Goal: Communication & Community: Answer question/provide support

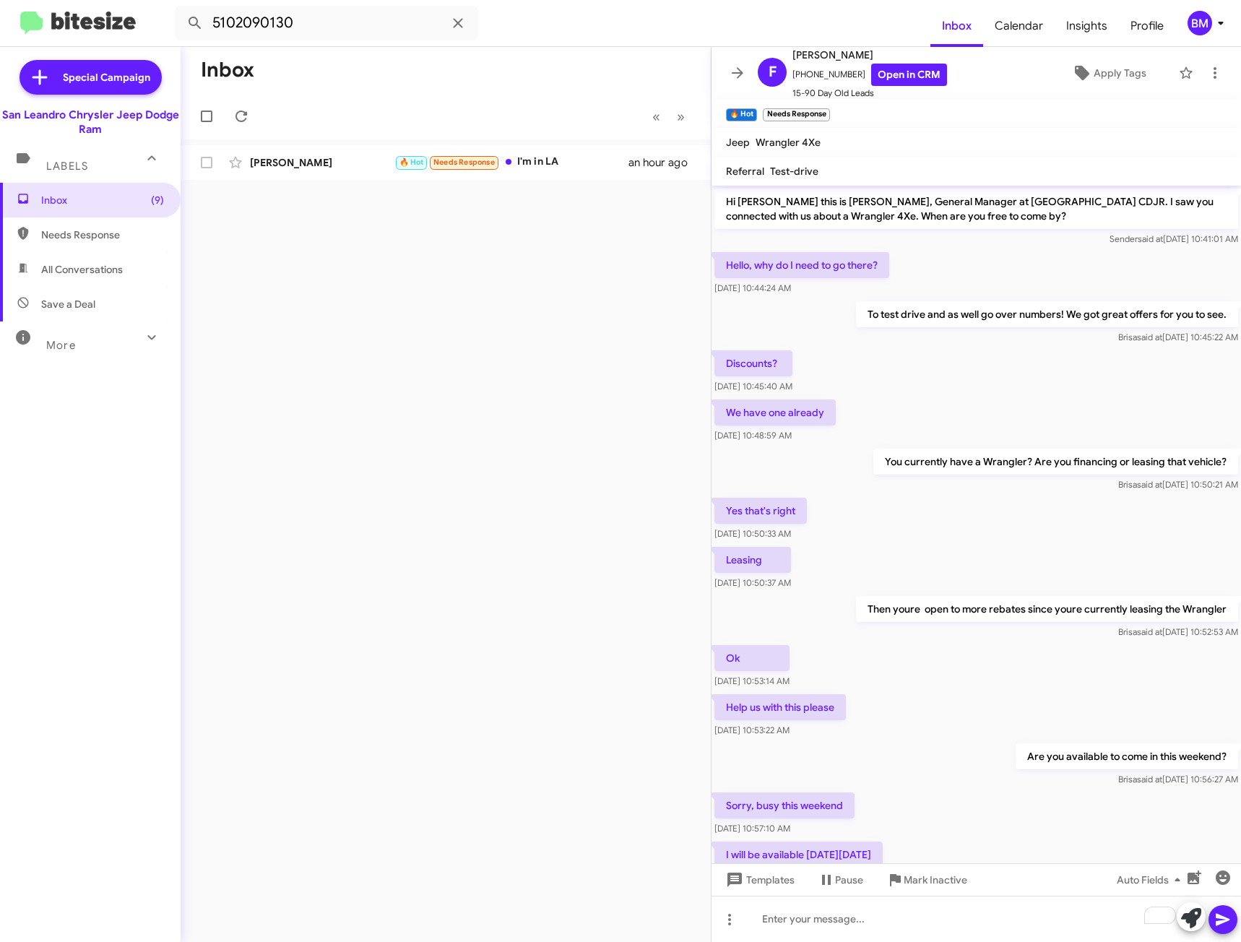
scroll to position [459, 0]
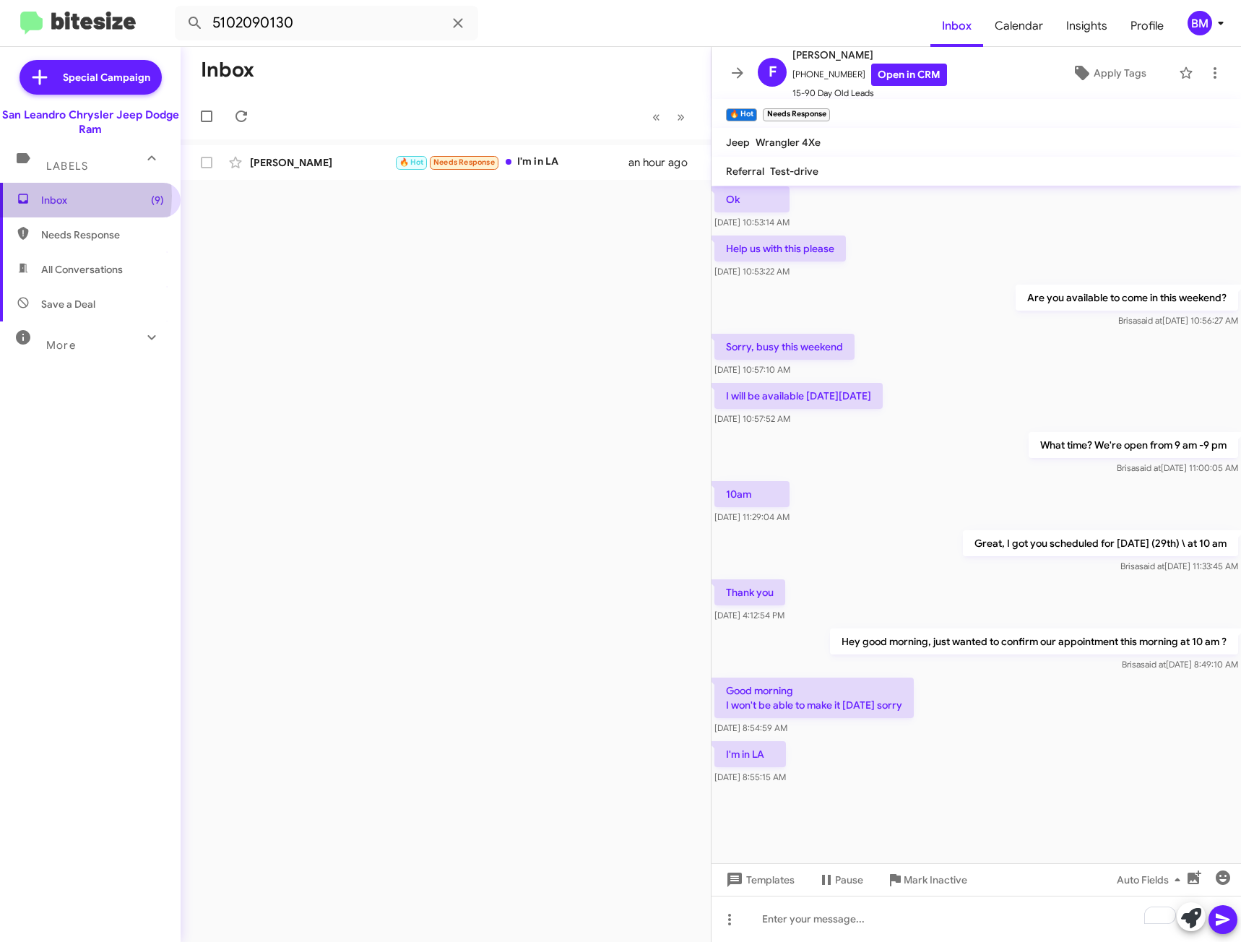
click at [48, 196] on span "Inbox (9)" at bounding box center [102, 200] width 123 height 14
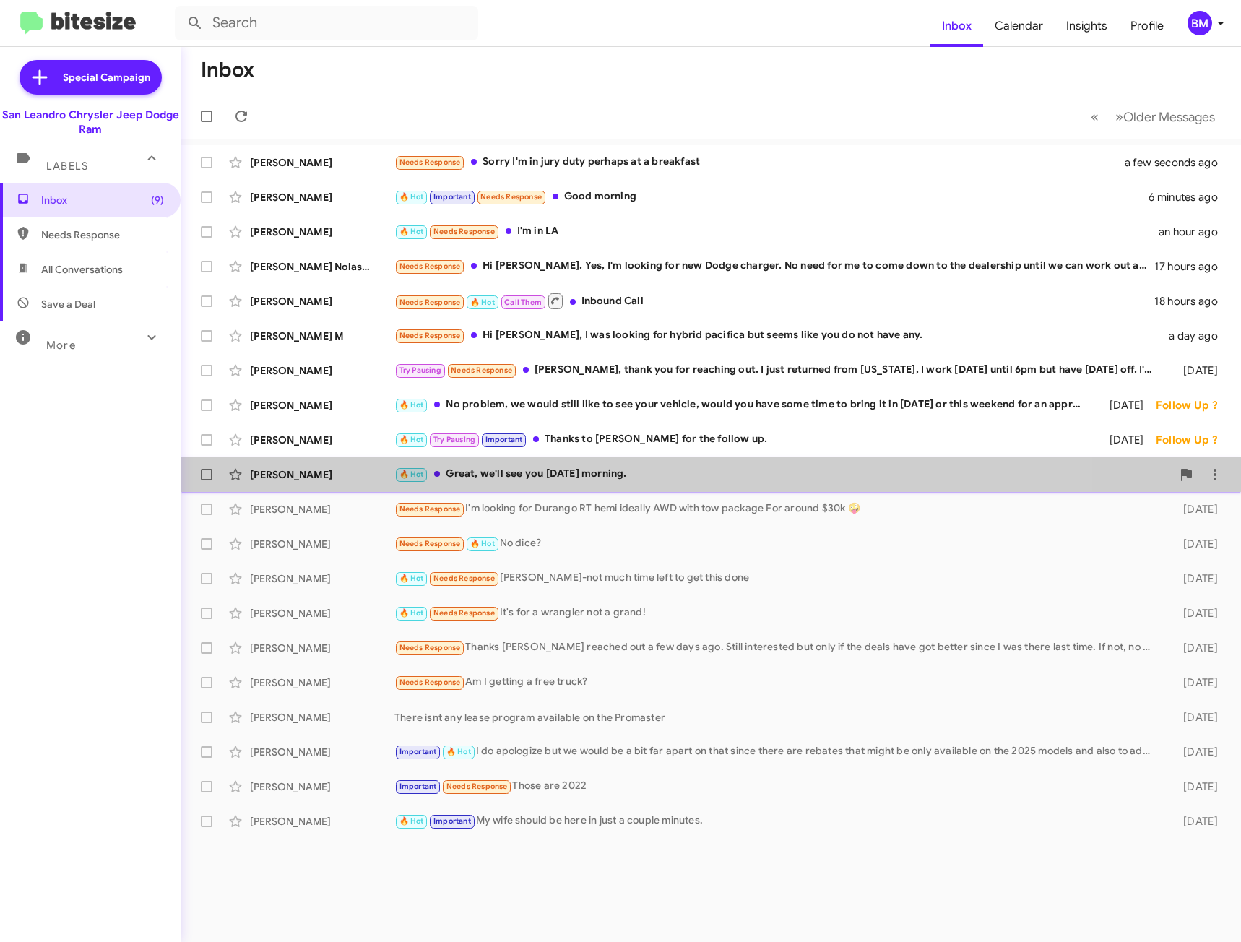
click at [616, 461] on div "[PERSON_NAME] 🔥 Hot Great, we'll see you [DATE] morning. [DATE] Follow Up ?" at bounding box center [710, 474] width 1037 height 29
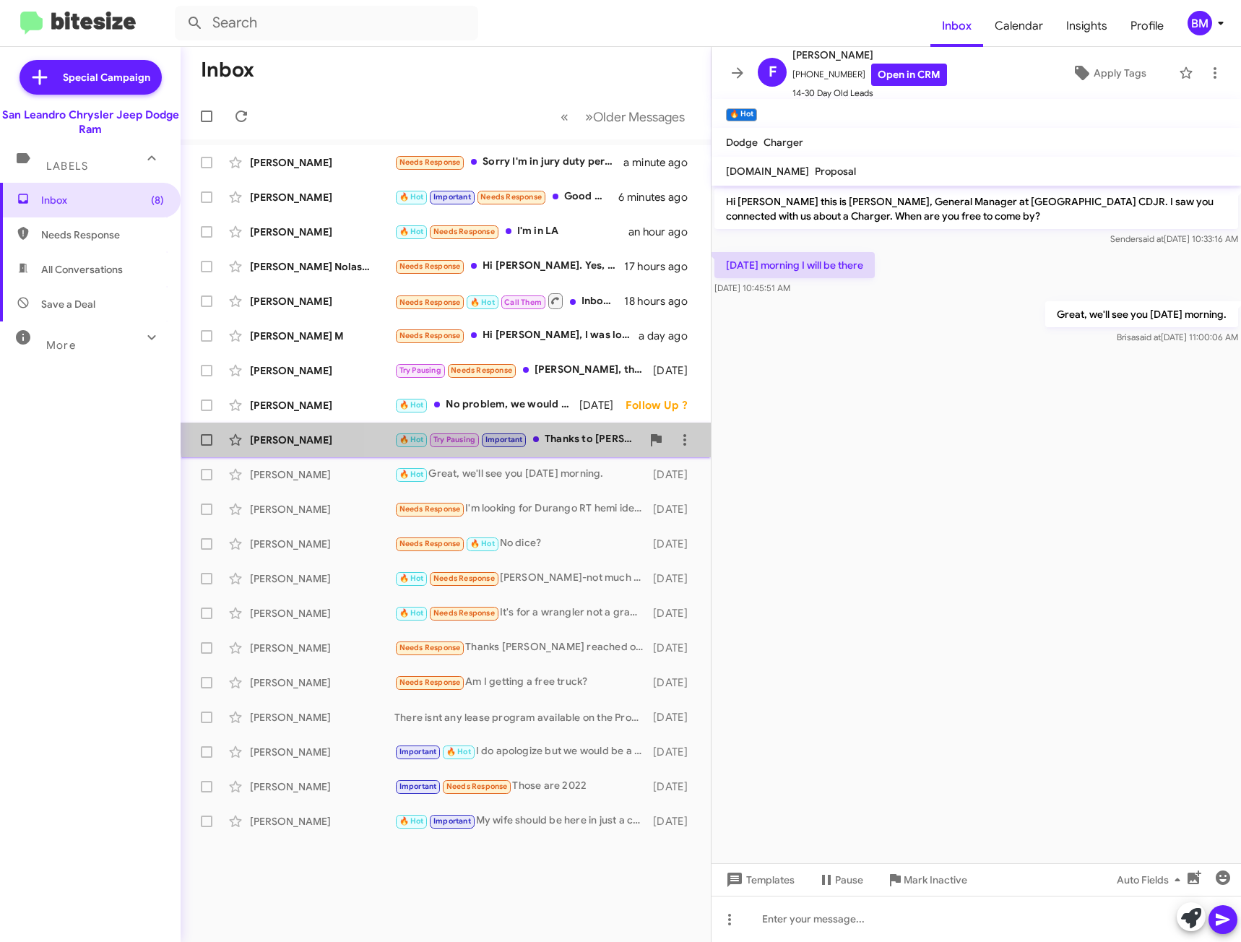
click at [573, 430] on div "[PERSON_NAME] 🔥 Hot Try Pausing Important Thanks to [PERSON_NAME] for the follo…" at bounding box center [445, 439] width 507 height 29
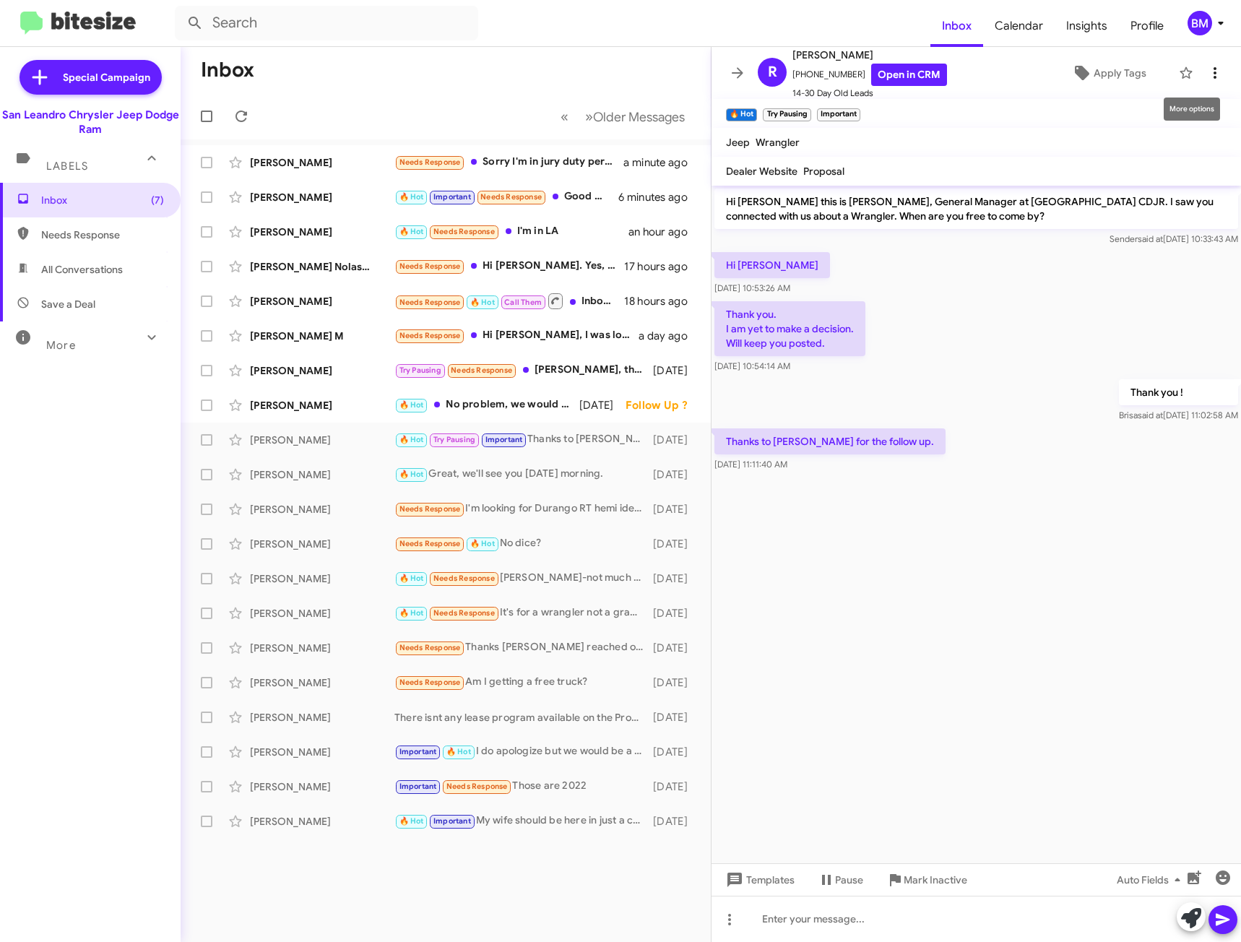
click at [1206, 79] on icon at bounding box center [1214, 72] width 17 height 17
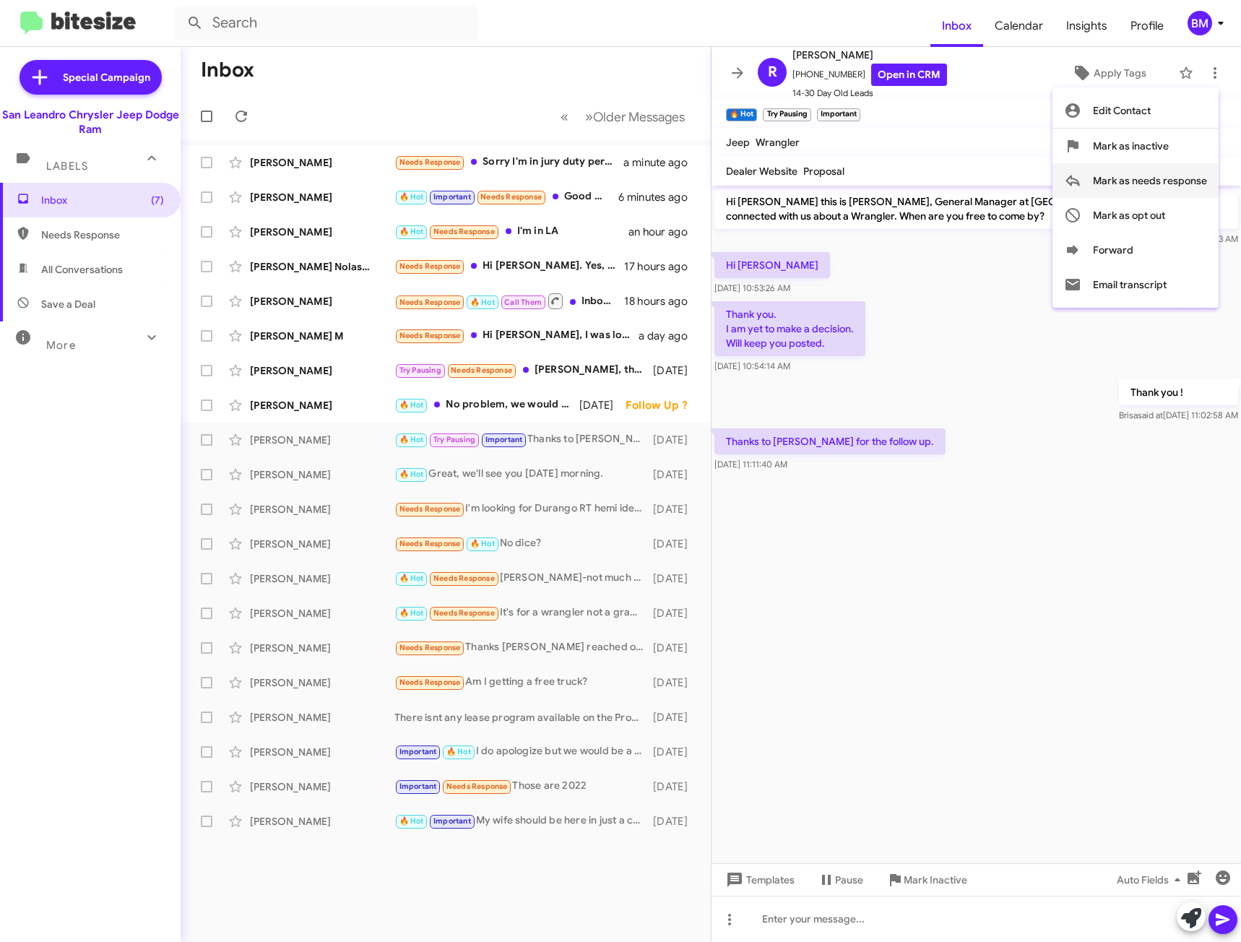
click at [1123, 185] on span "Mark as needs response" at bounding box center [1150, 180] width 114 height 35
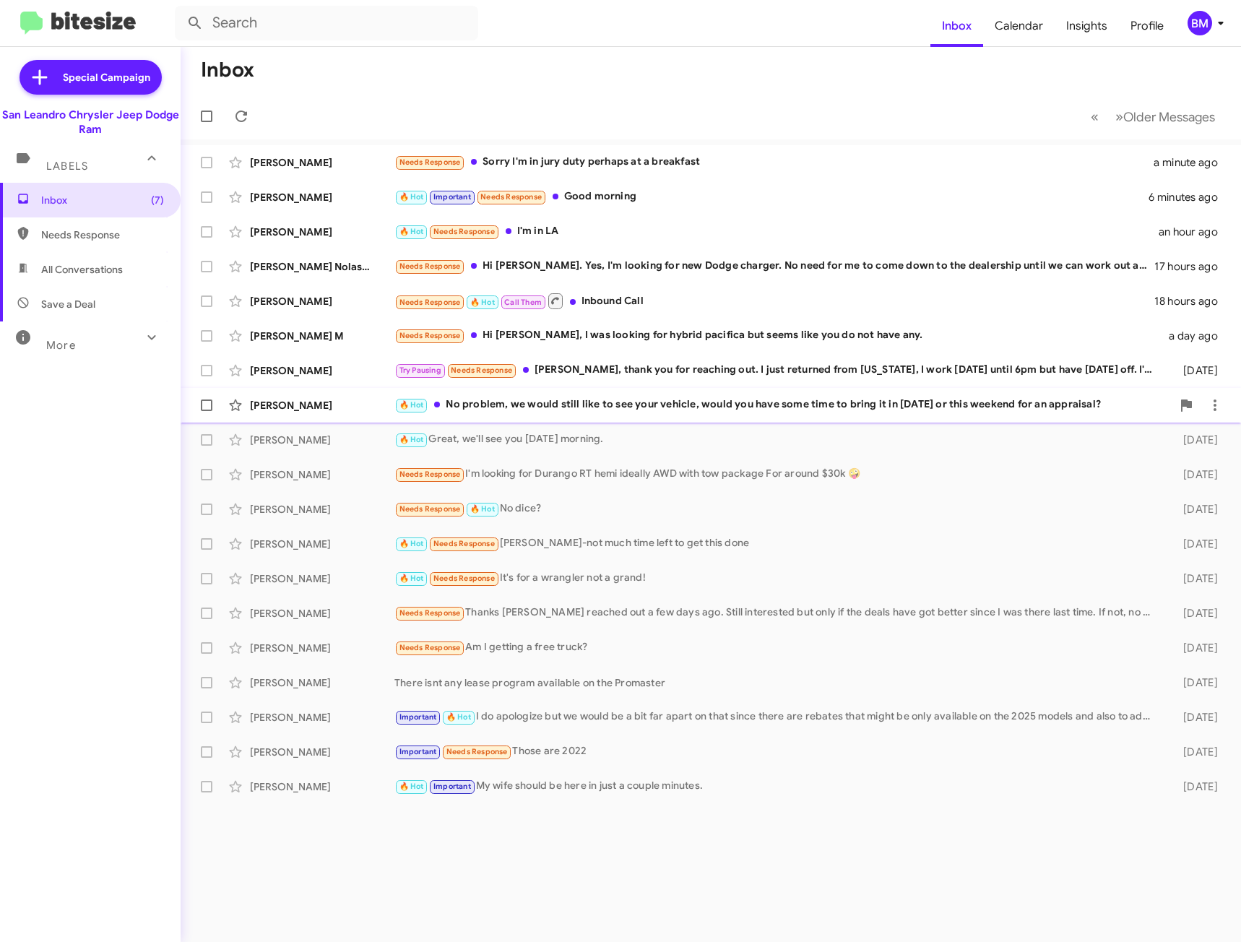
click at [662, 397] on div "🔥 Hot No problem, we would still like to see your vehicle, would you have some …" at bounding box center [782, 405] width 777 height 17
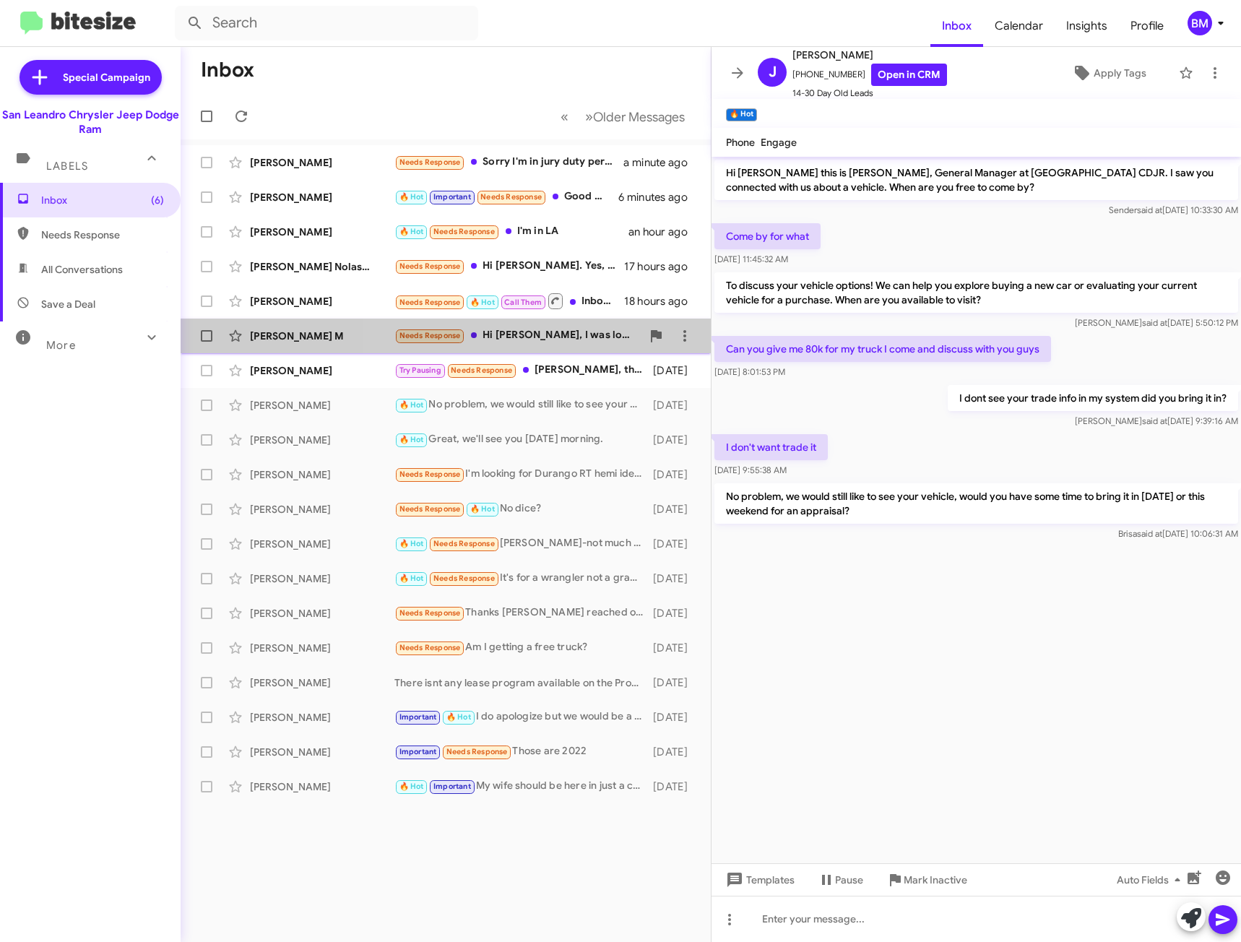
click at [579, 349] on div "[PERSON_NAME] M Needs Response Hi [PERSON_NAME], I was looking for hybrid pacif…" at bounding box center [445, 335] width 507 height 29
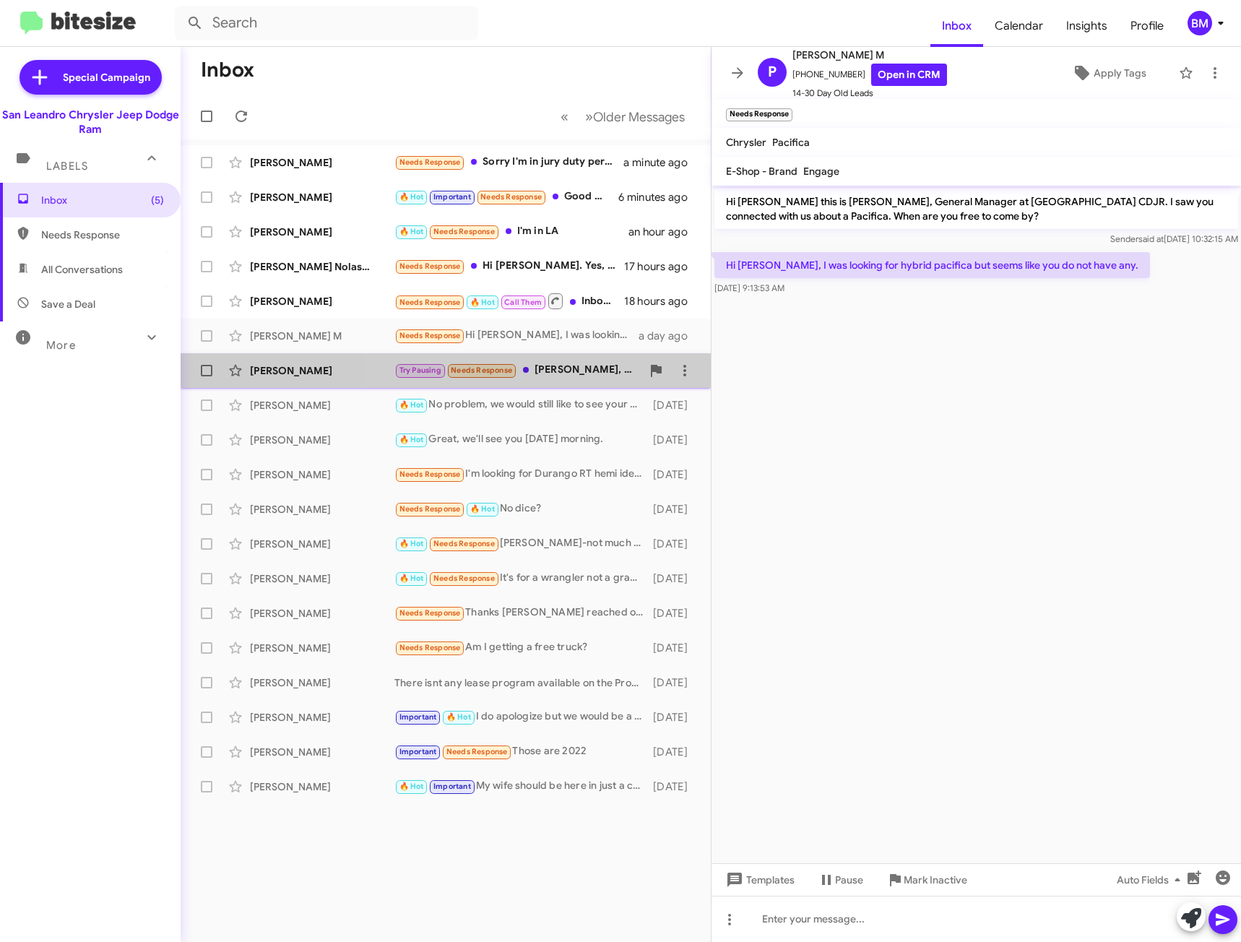
click at [590, 369] on div "Try Pausing Needs Response [PERSON_NAME], thank you for reaching out. I just re…" at bounding box center [517, 370] width 247 height 17
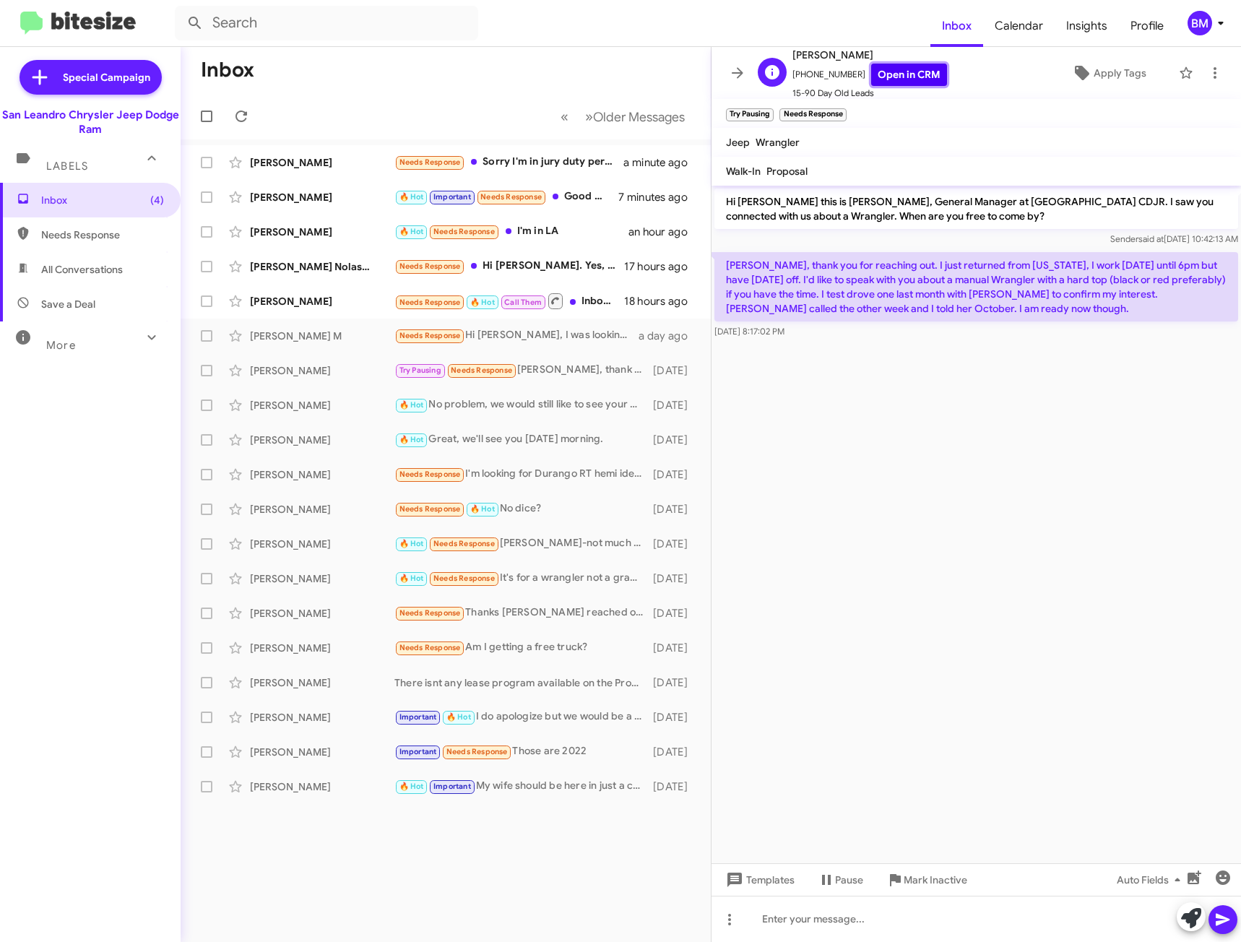
click at [878, 81] on link "Open in CRM" at bounding box center [909, 75] width 76 height 22
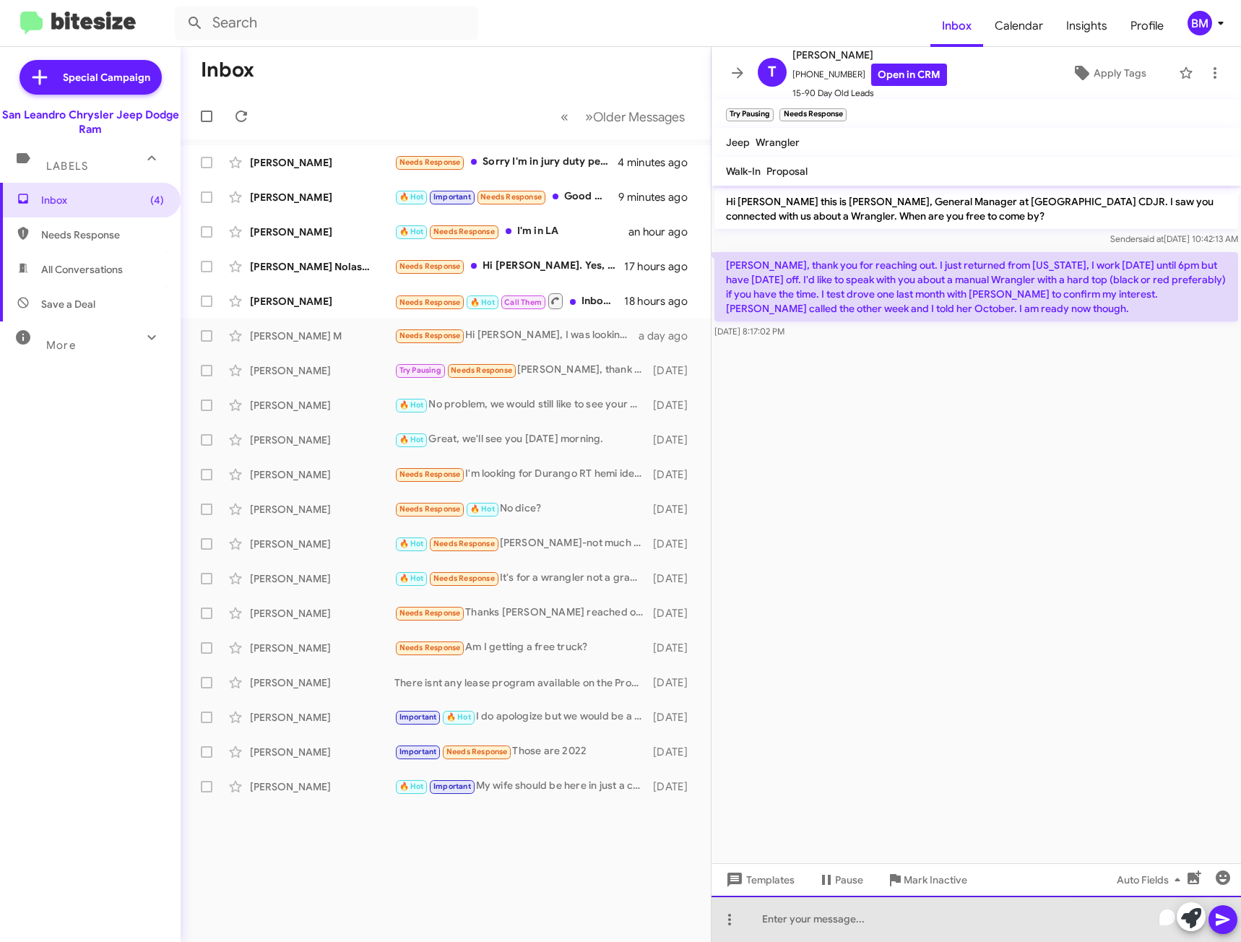
click at [882, 904] on div "To enrich screen reader interactions, please activate Accessibility in Grammarl…" at bounding box center [975, 919] width 529 height 46
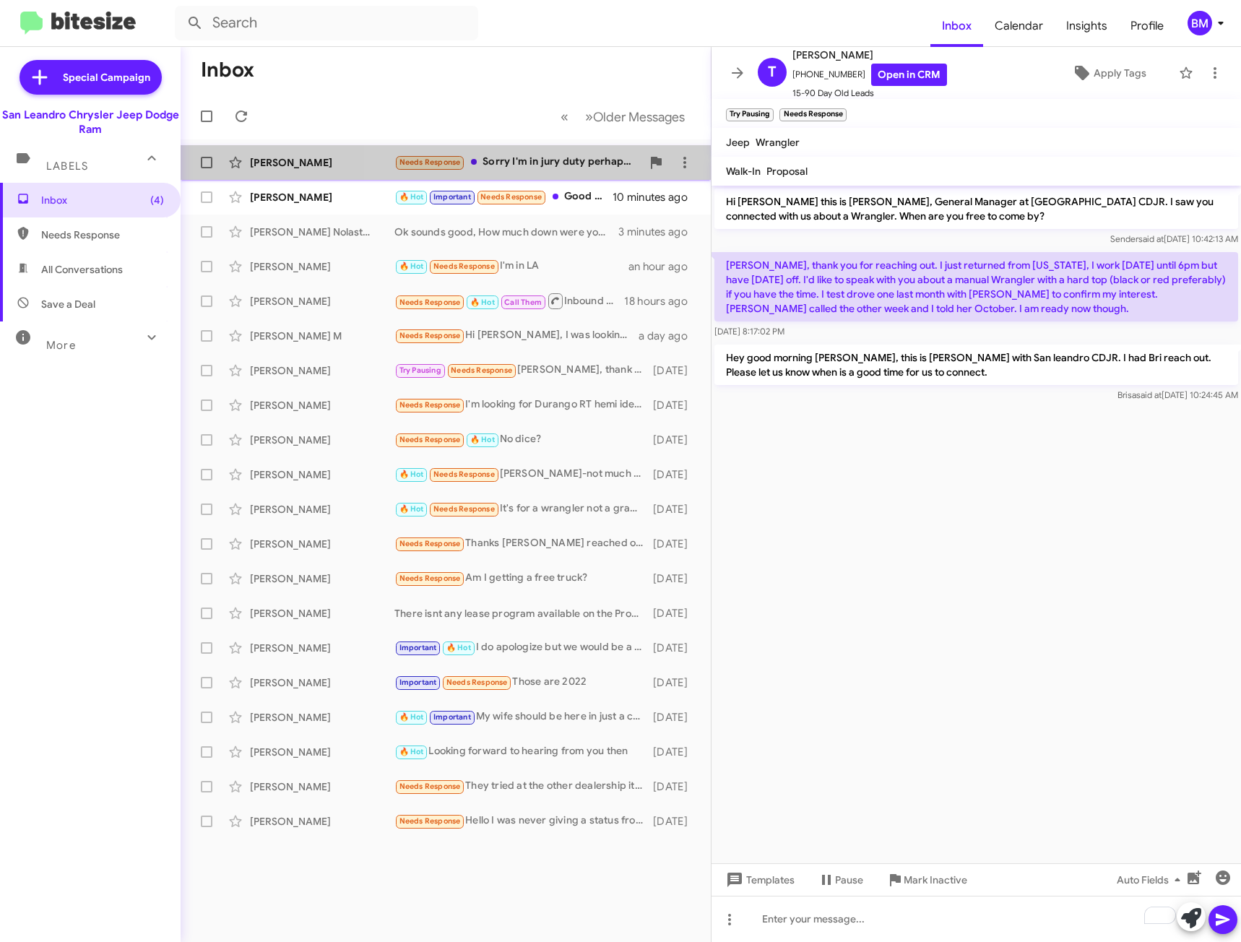
click at [580, 168] on div "Needs Response Sorry I'm in jury duty perhaps at a breakfast" at bounding box center [517, 162] width 247 height 17
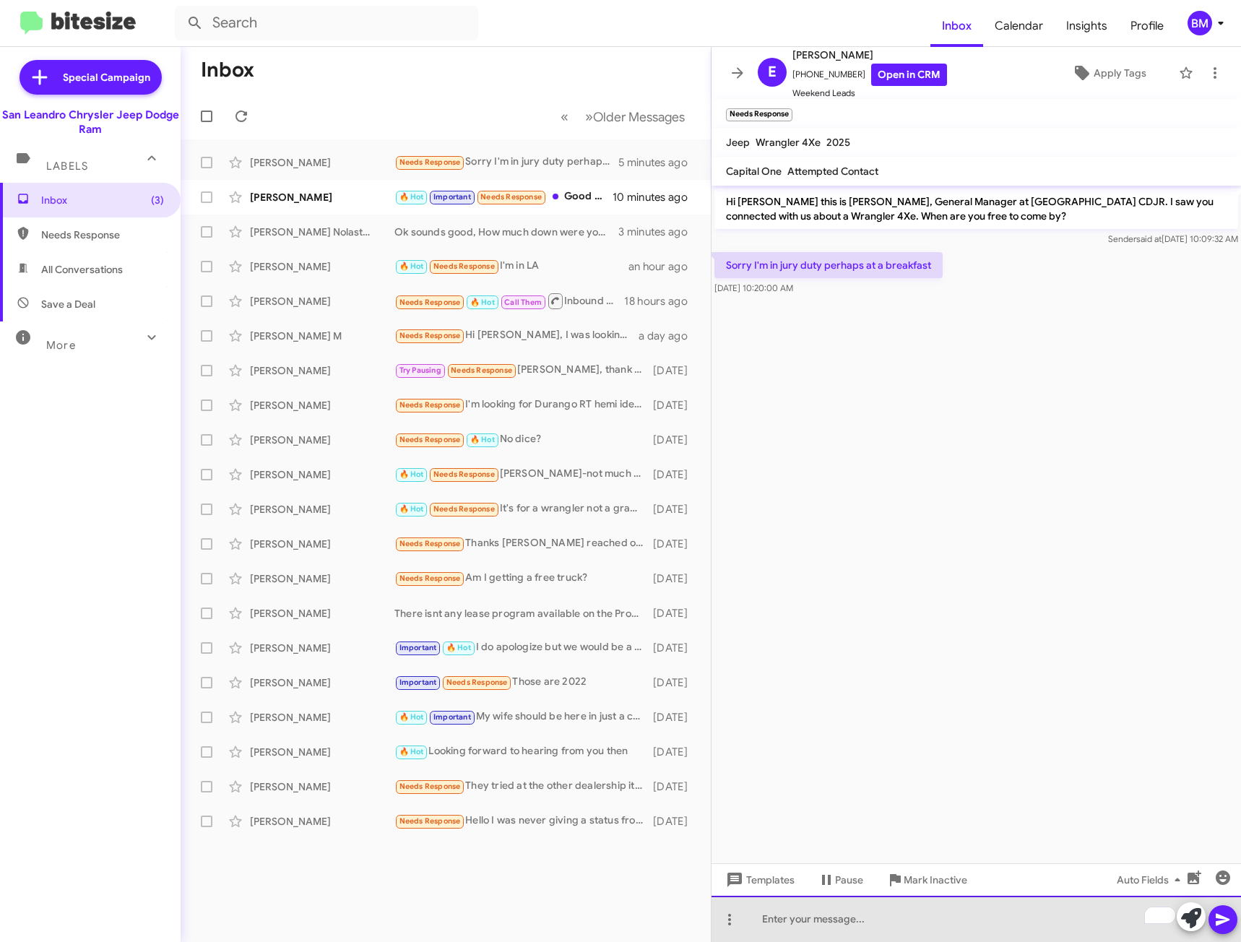
click at [842, 916] on div "To enrich screen reader interactions, please activate Accessibility in Grammarl…" at bounding box center [975, 919] width 529 height 46
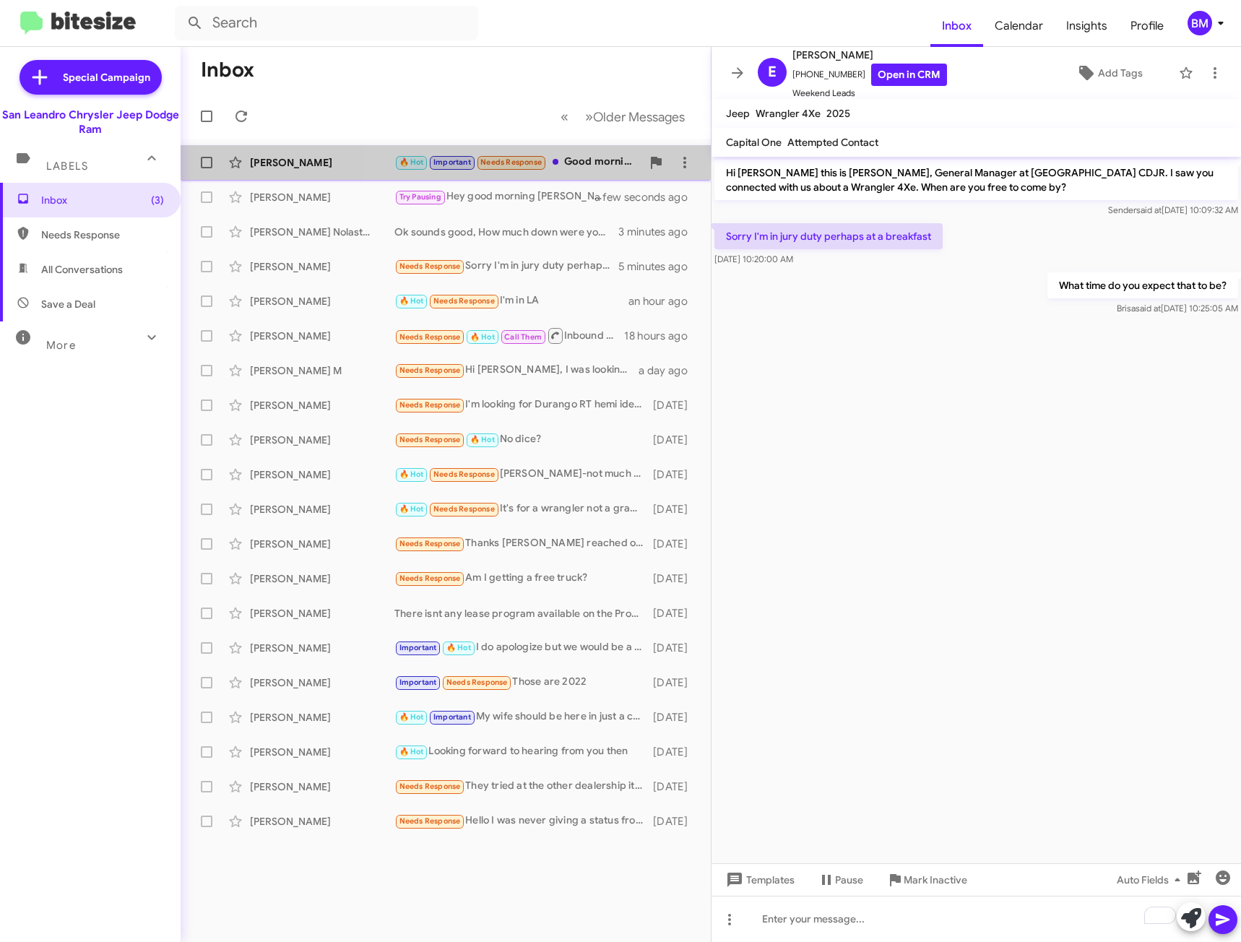
click at [610, 161] on div "🔥 Hot Important Needs Response Good morning" at bounding box center [517, 162] width 247 height 17
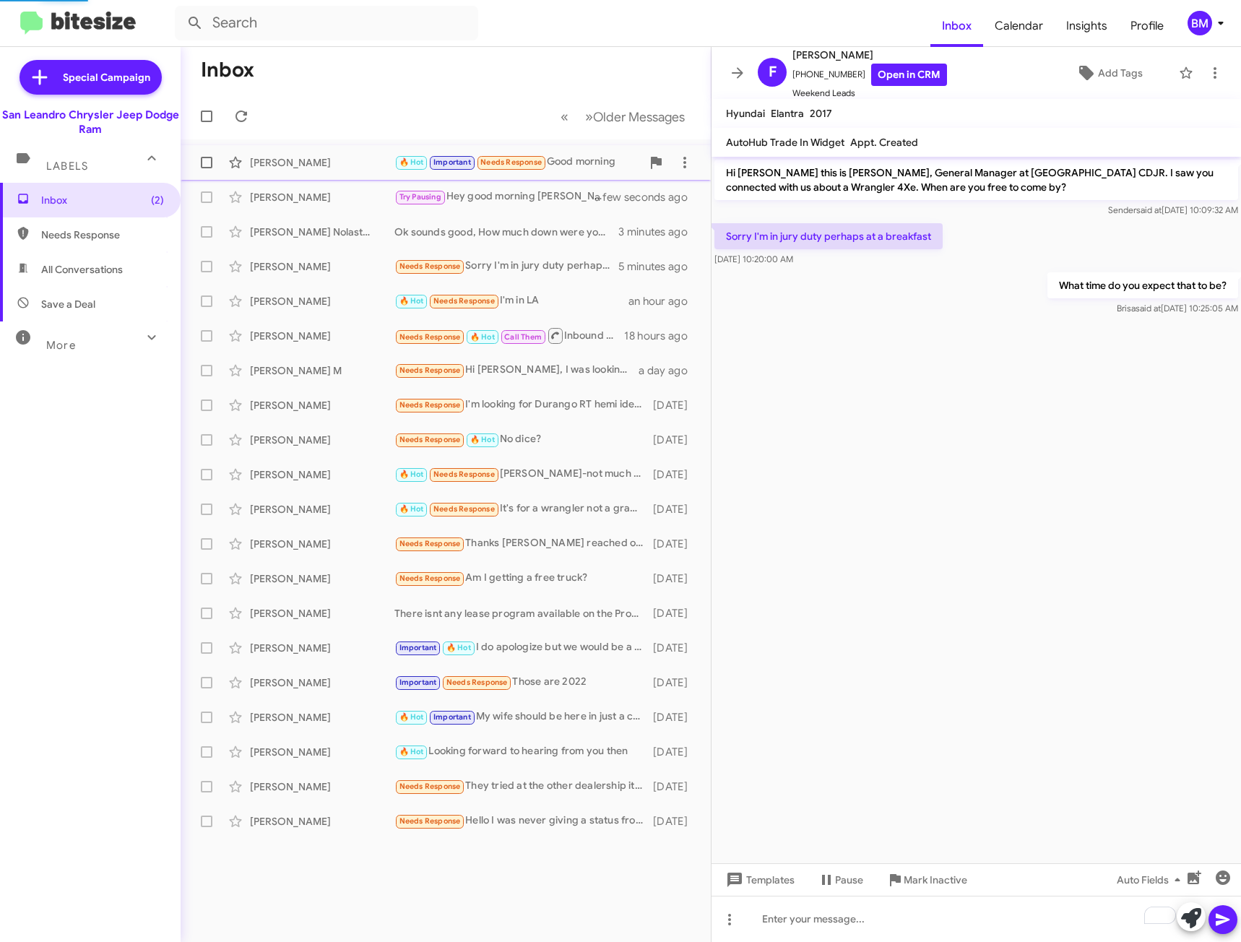
scroll to position [99, 0]
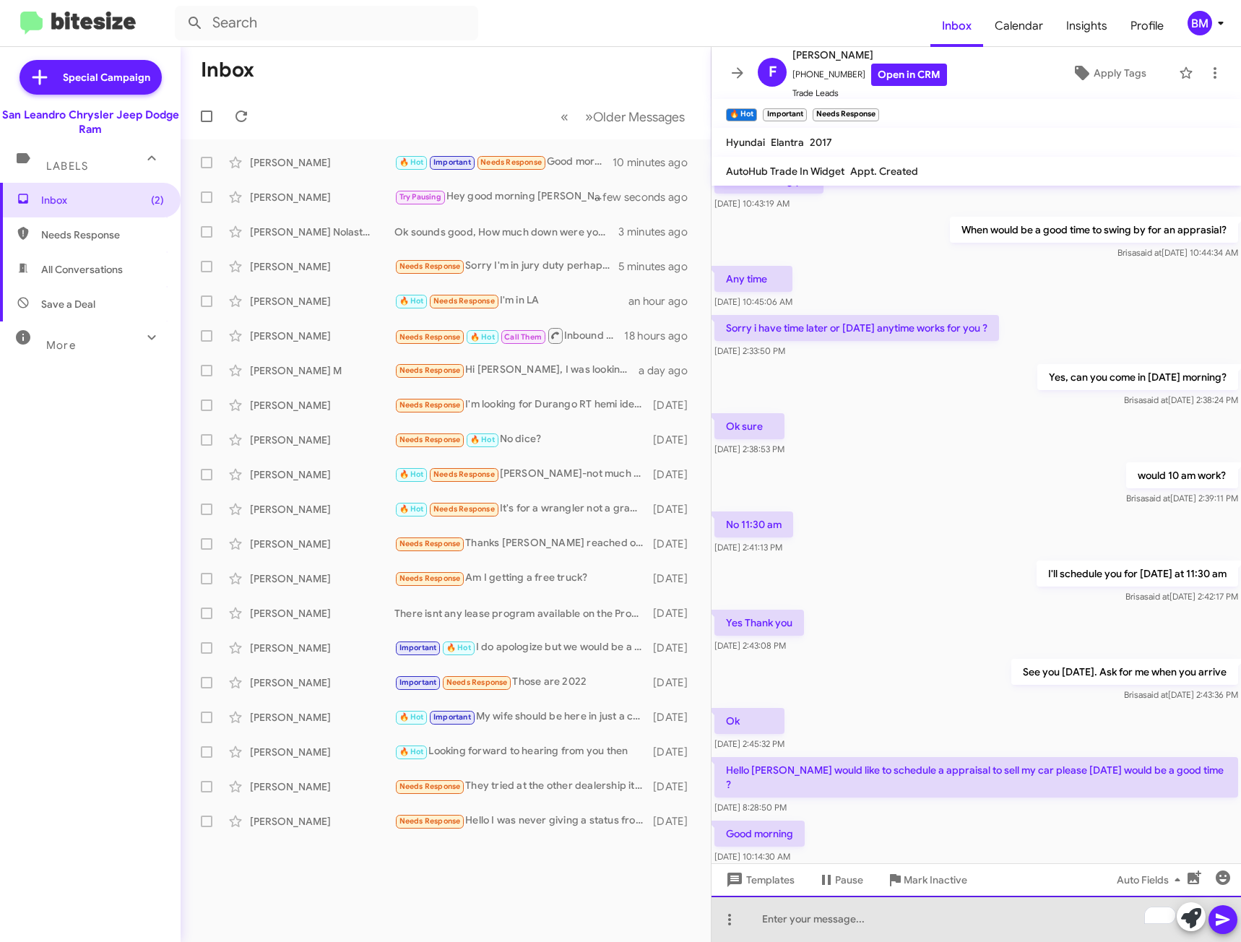
click at [875, 919] on div "To enrich screen reader interactions, please activate Accessibility in Grammarl…" at bounding box center [975, 919] width 529 height 46
click at [875, 919] on div "Hey good morning" at bounding box center [975, 919] width 529 height 46
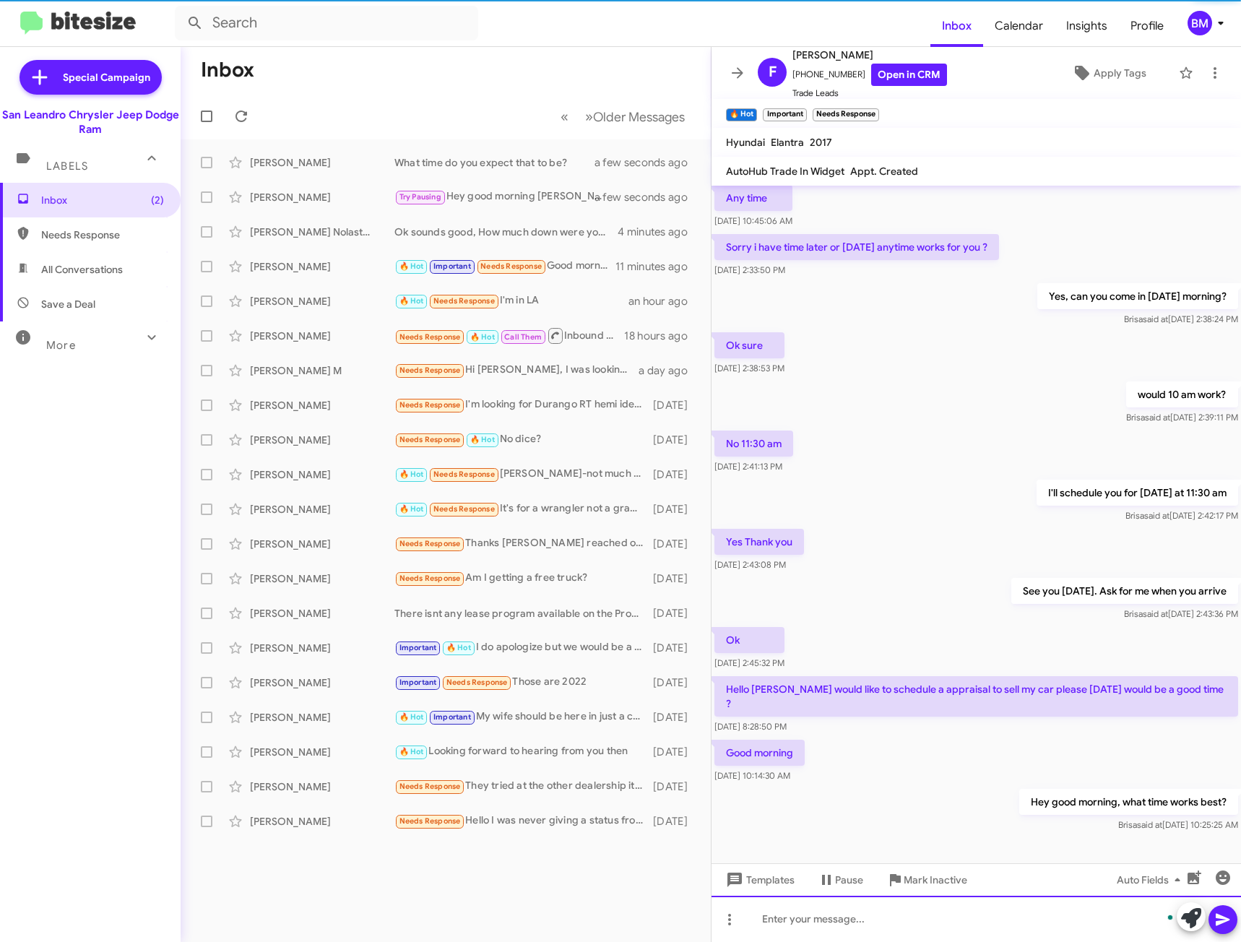
scroll to position [181, 0]
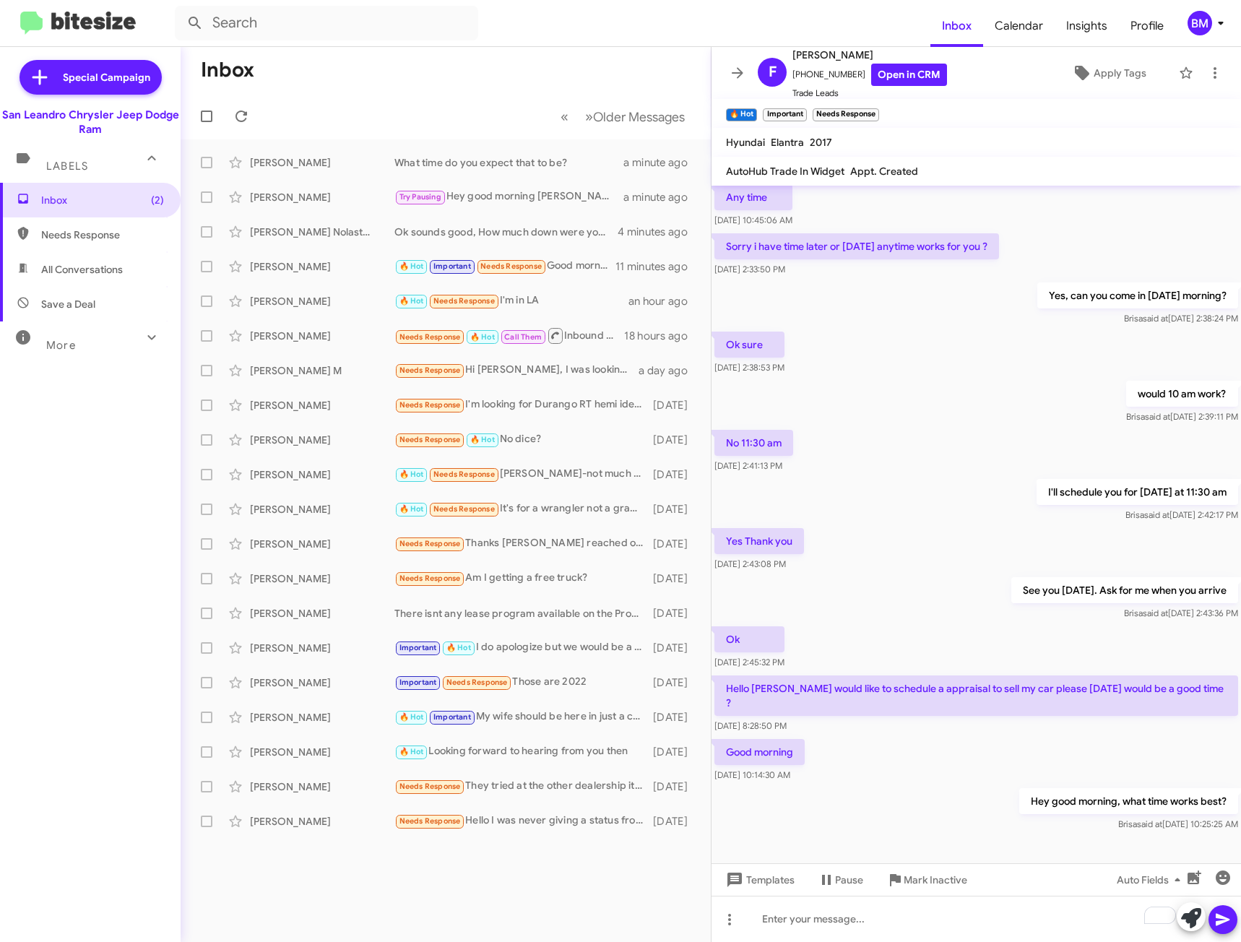
click at [72, 229] on span "Needs Response" at bounding box center [102, 235] width 123 height 14
type input "in:needs-response"
